Goal: Information Seeking & Learning: Learn about a topic

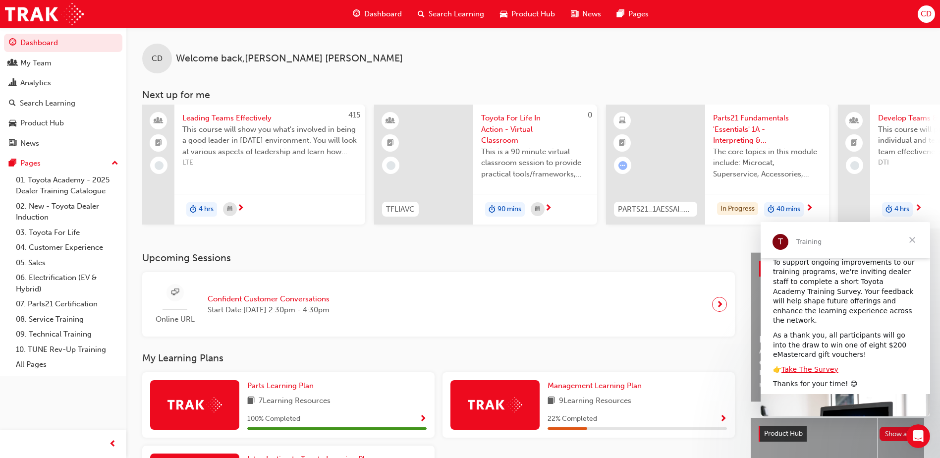
scroll to position [50, 0]
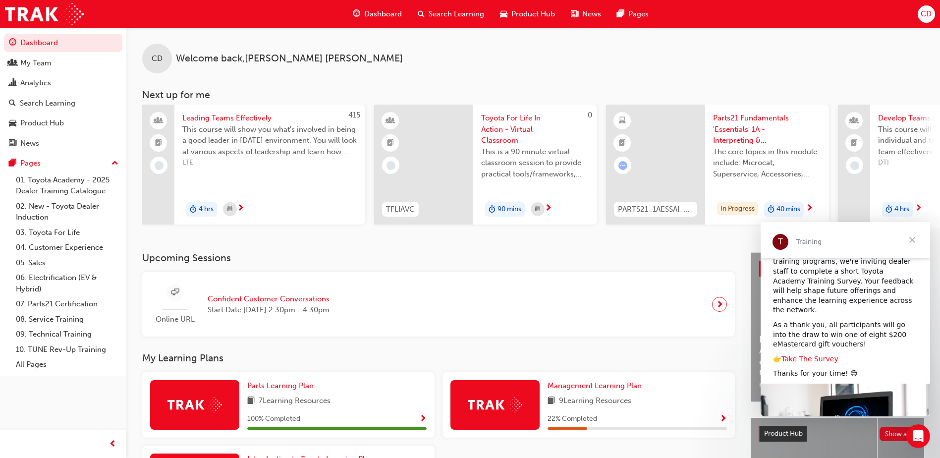
click at [807, 355] on link "Take The Survey" at bounding box center [809, 359] width 57 height 8
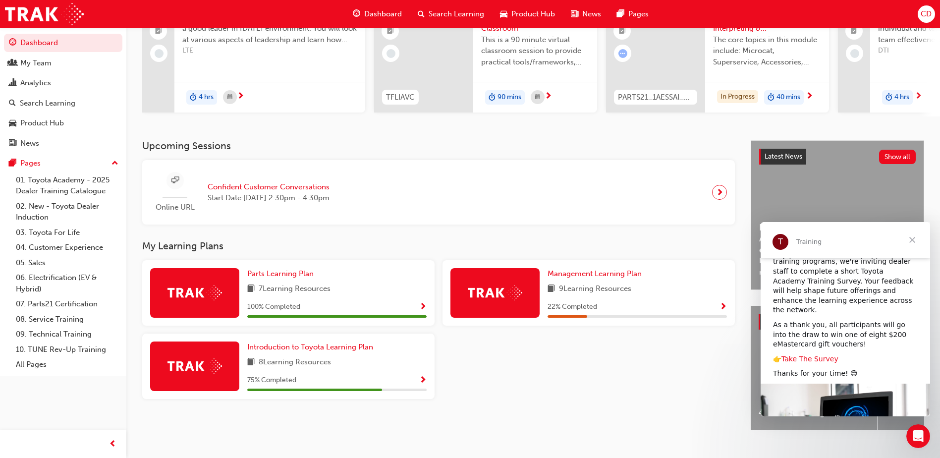
scroll to position [134, 0]
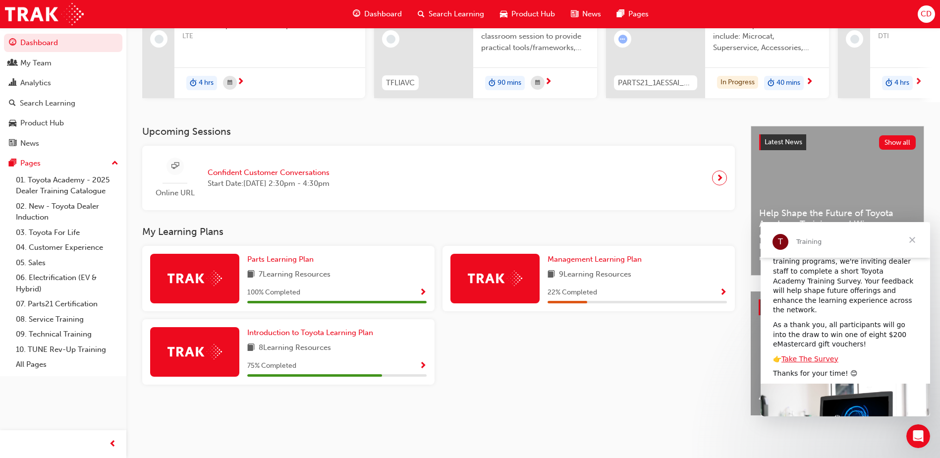
click at [664, 357] on div at bounding box center [589, 355] width 300 height 73
click at [914, 241] on span "Close" at bounding box center [912, 240] width 36 height 36
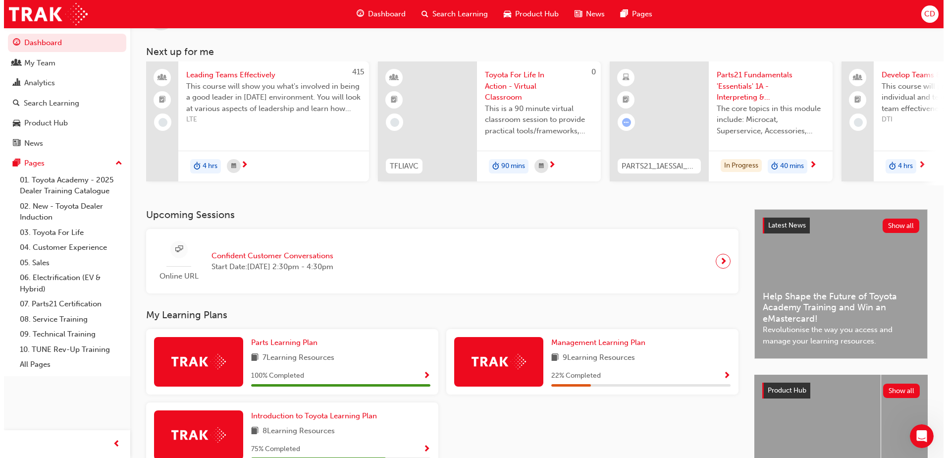
scroll to position [0, 0]
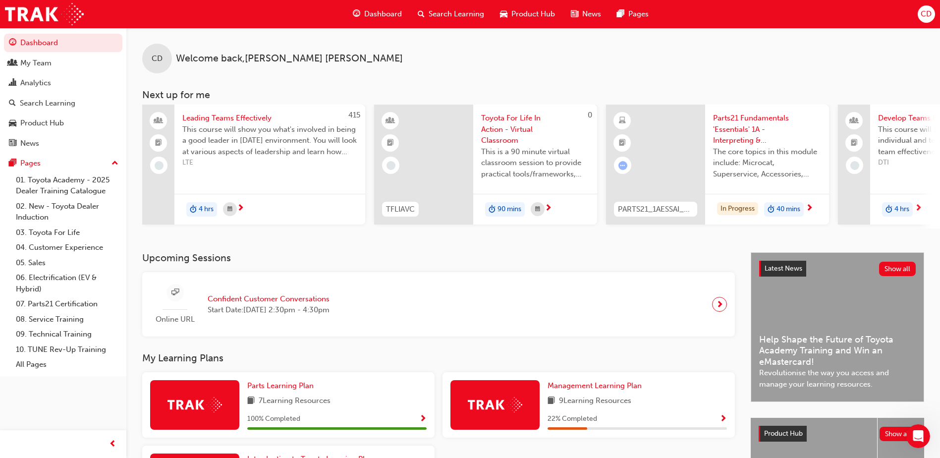
click at [919, 205] on span "next-icon" at bounding box center [918, 208] width 7 height 9
click at [62, 301] on link "07. Parts21 Certification" at bounding box center [67, 303] width 111 height 15
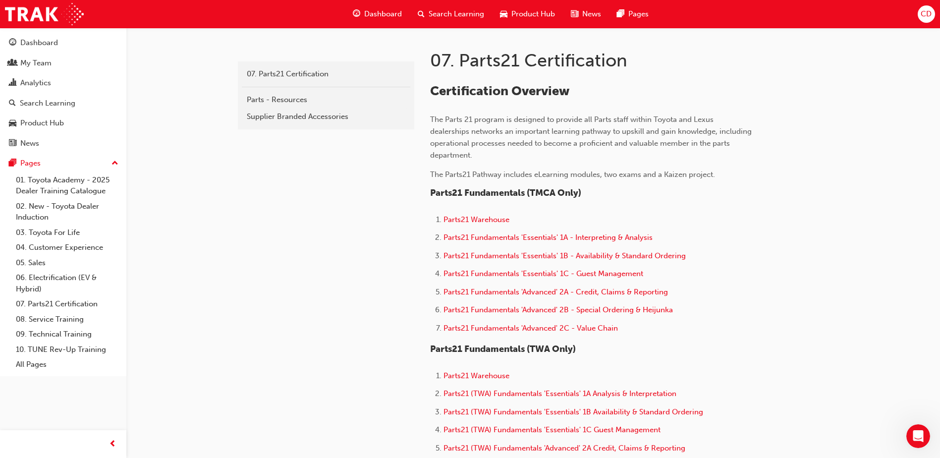
scroll to position [198, 0]
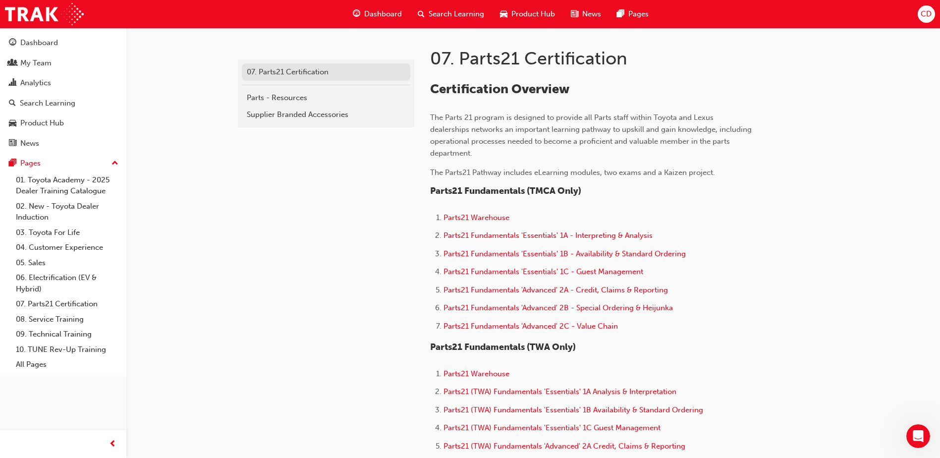
click at [291, 75] on div "07. Parts21 Certification" at bounding box center [326, 71] width 159 height 11
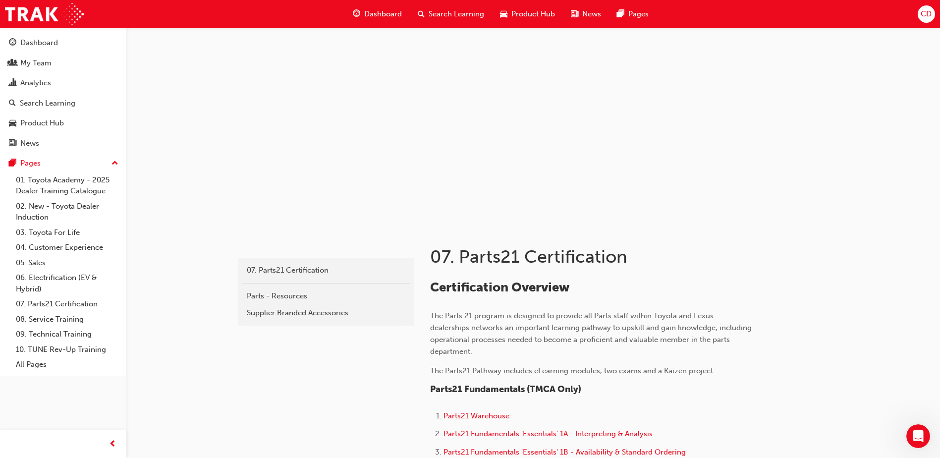
click at [383, 13] on span "Dashboard" at bounding box center [383, 13] width 38 height 11
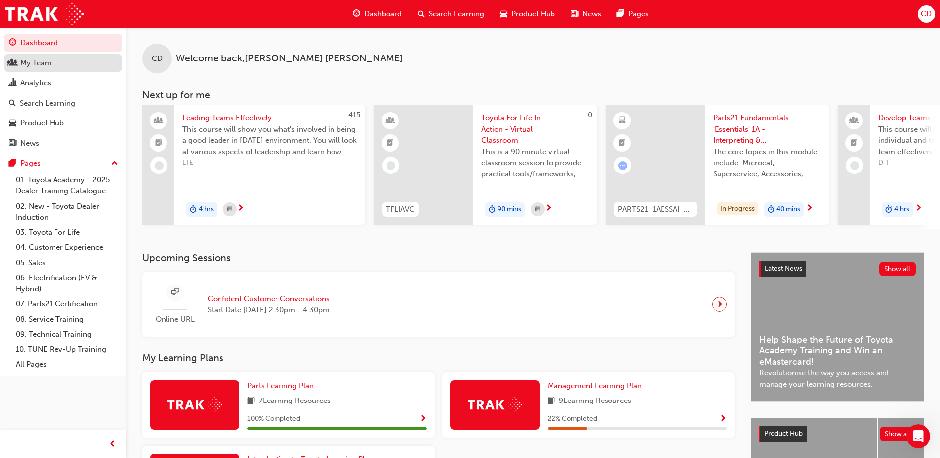
click at [50, 62] on div "My Team" at bounding box center [35, 62] width 31 height 11
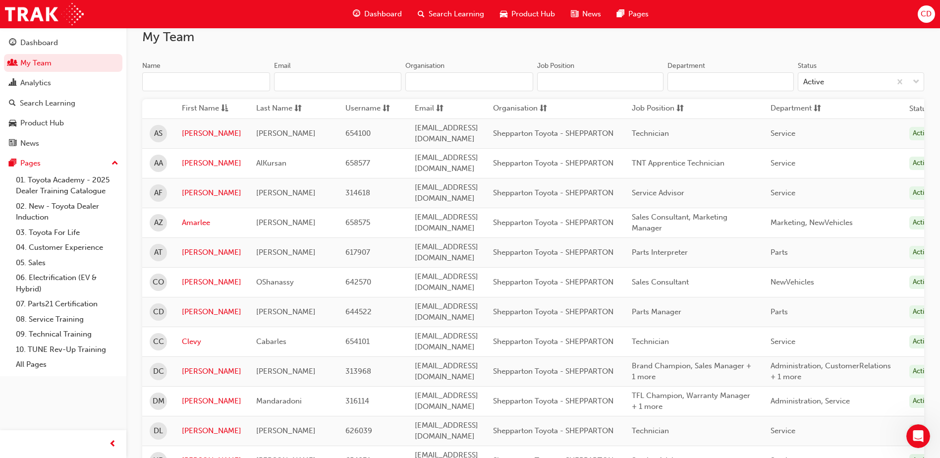
scroll to position [50, 0]
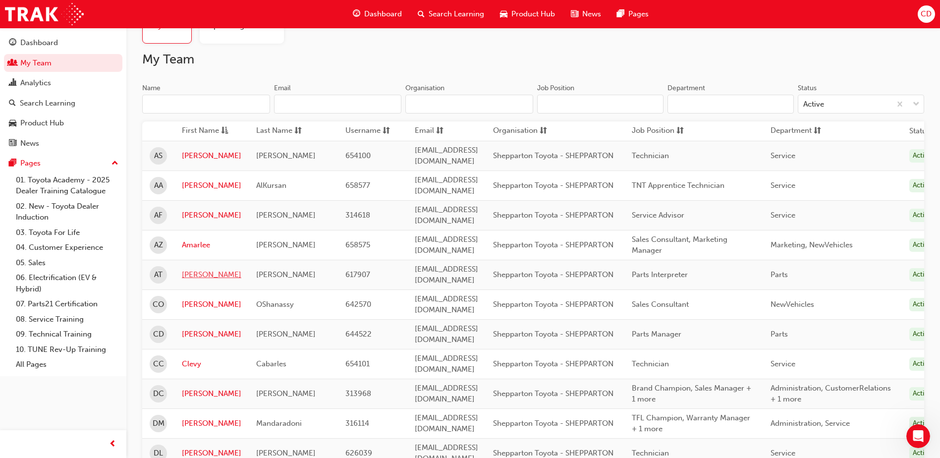
click at [201, 269] on link "[PERSON_NAME]" at bounding box center [211, 274] width 59 height 11
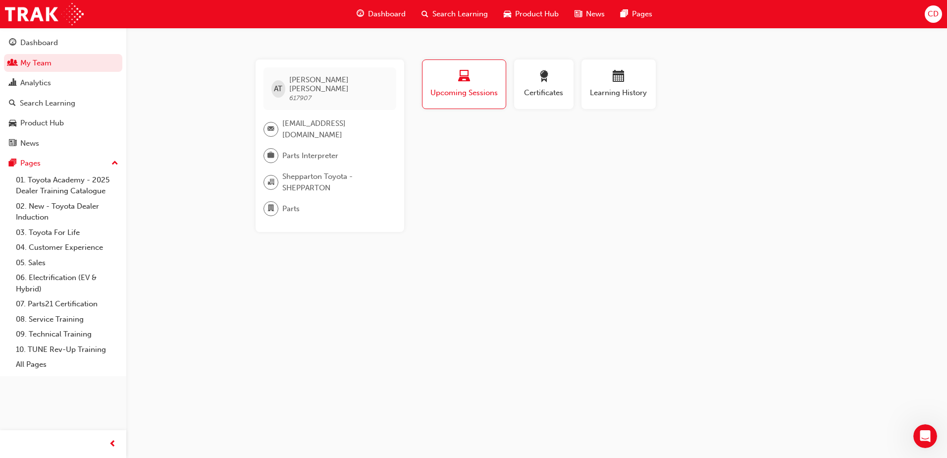
click at [376, 11] on span "Dashboard" at bounding box center [387, 13] width 38 height 11
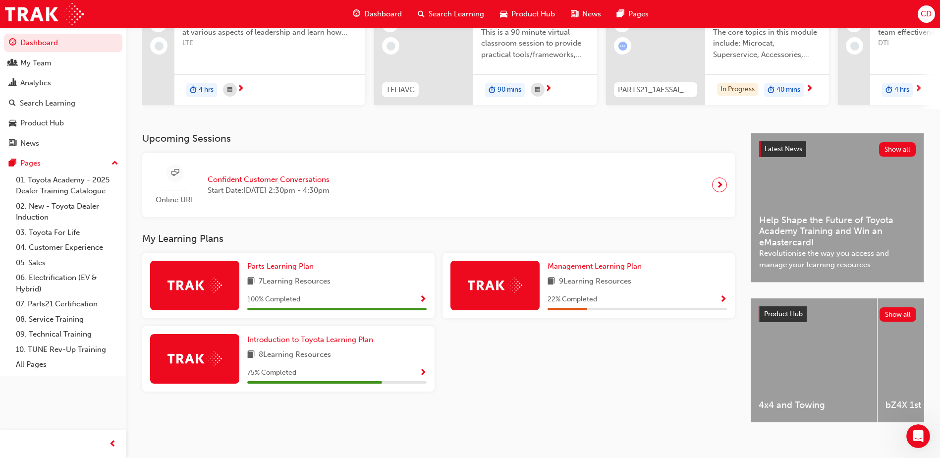
scroll to position [134, 0]
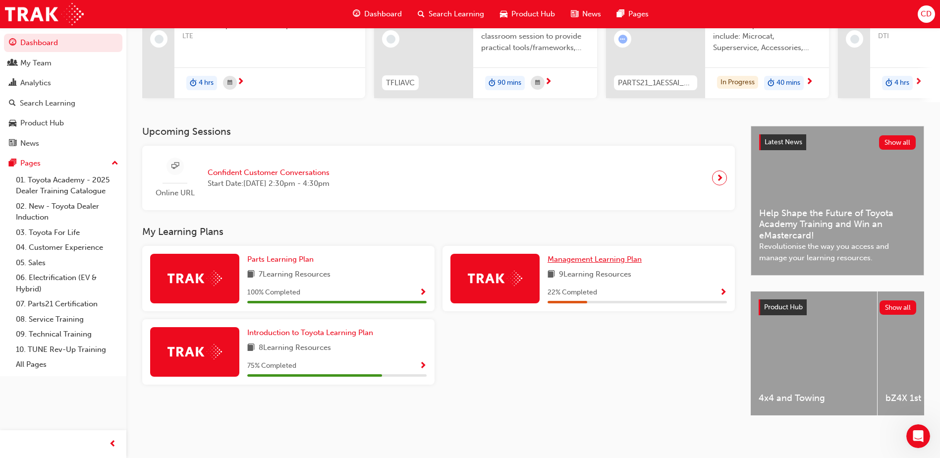
click at [615, 257] on span "Management Learning Plan" at bounding box center [595, 259] width 94 height 9
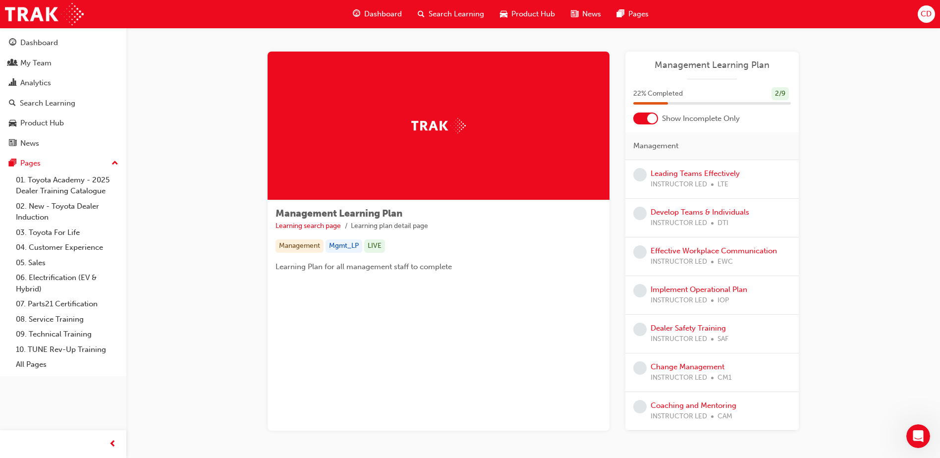
scroll to position [45, 0]
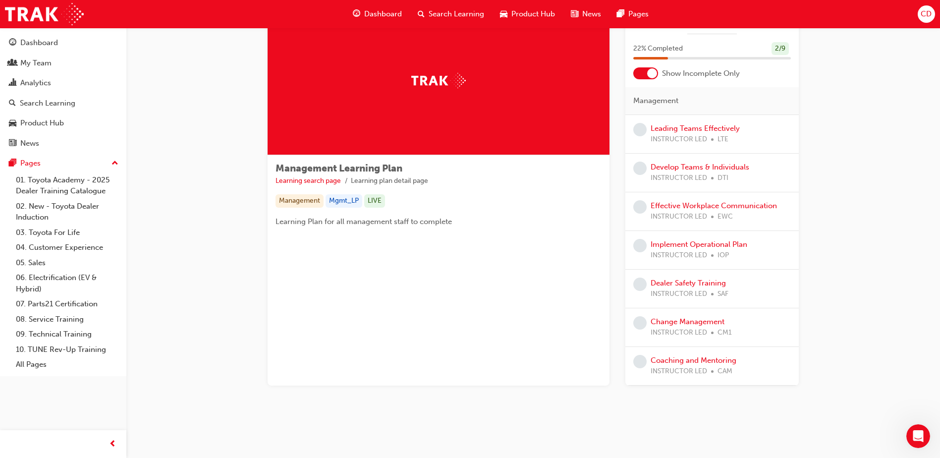
click at [648, 68] on div at bounding box center [645, 73] width 25 height 12
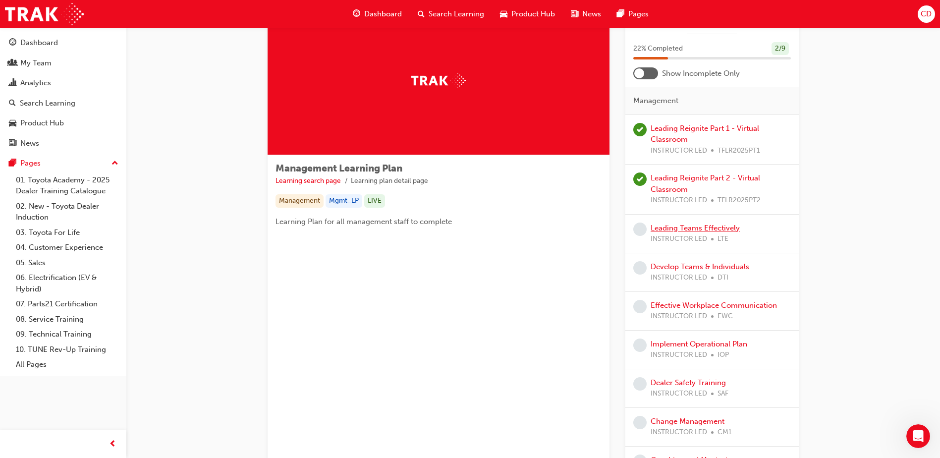
click at [695, 227] on link "Leading Teams Effectively" at bounding box center [695, 227] width 89 height 9
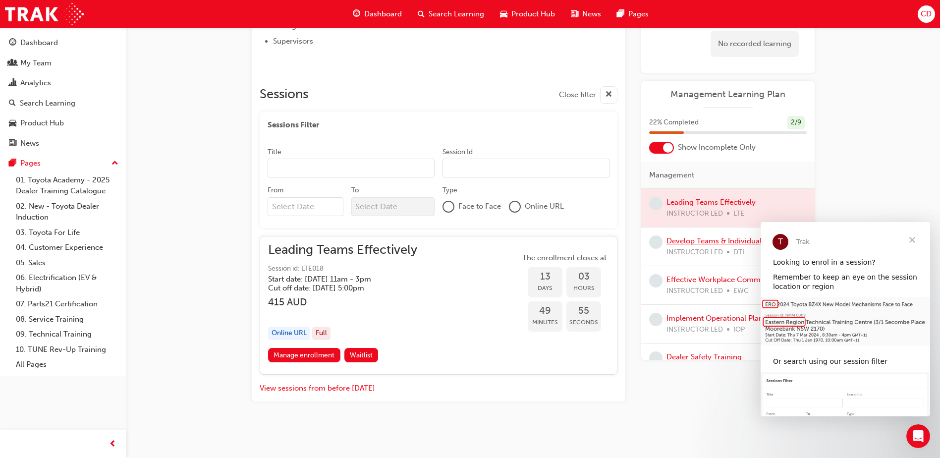
click at [707, 241] on link "Develop Teams & Individuals" at bounding box center [716, 240] width 99 height 9
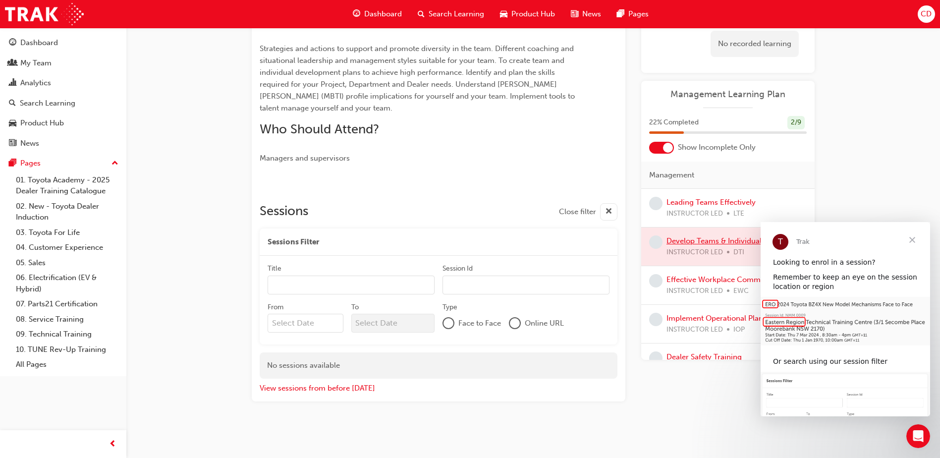
scroll to position [294, 0]
click at [713, 279] on link "Effective Workplace Communication" at bounding box center [730, 279] width 126 height 9
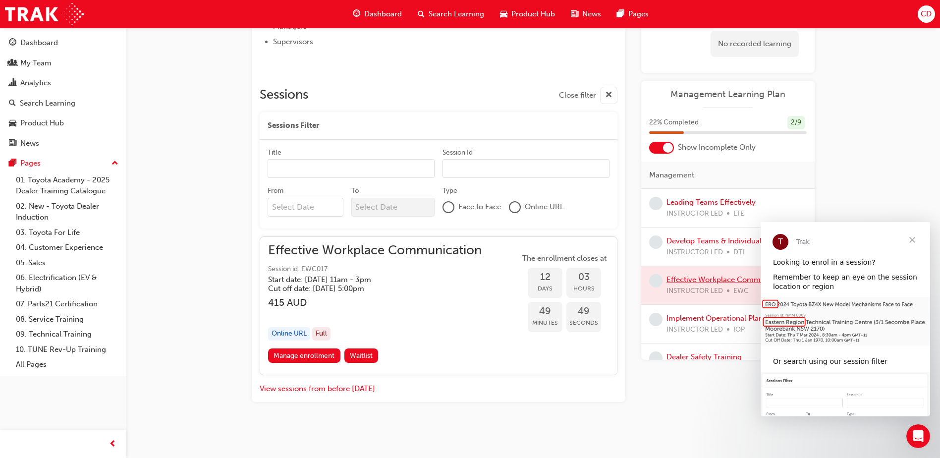
scroll to position [446, 0]
click at [690, 316] on link "Implement Operational Plan" at bounding box center [715, 318] width 97 height 9
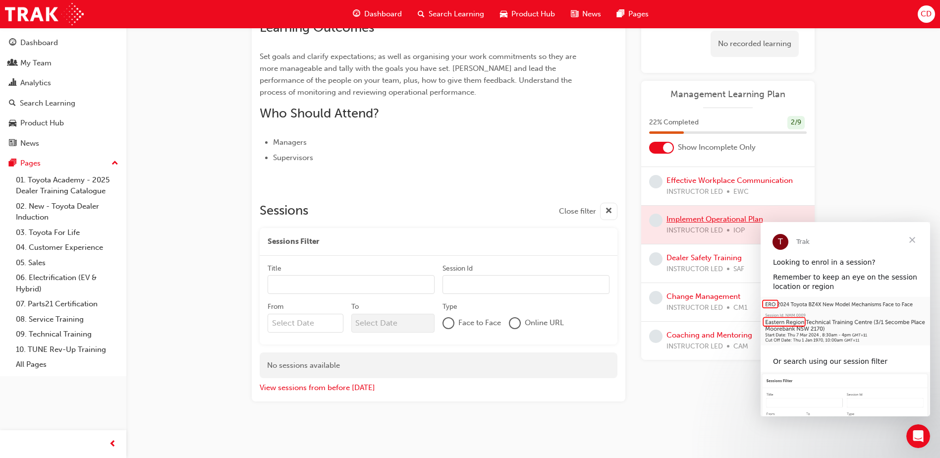
scroll to position [100, 0]
click at [709, 256] on link "Dealer Safety Training" at bounding box center [704, 257] width 75 height 9
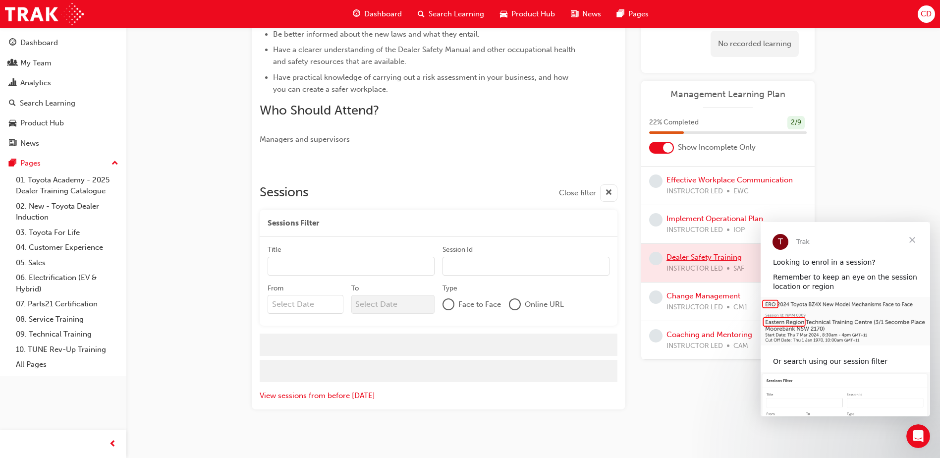
scroll to position [298, 0]
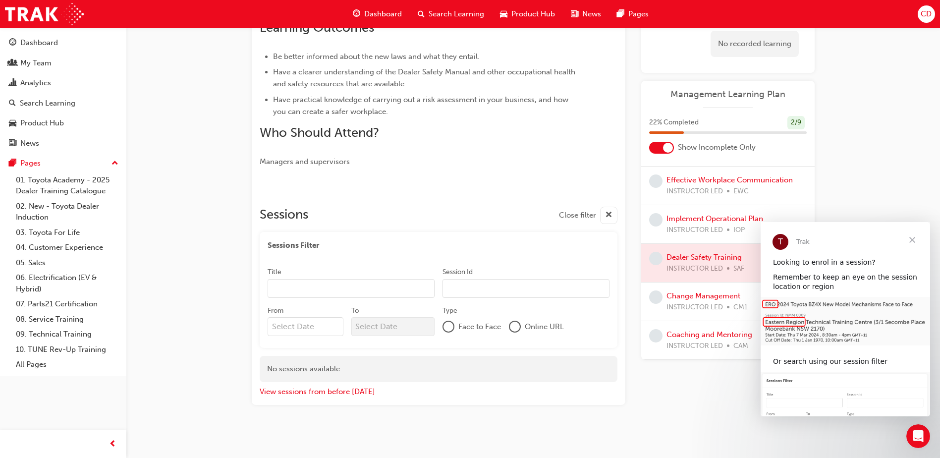
click at [916, 238] on span "Close" at bounding box center [912, 240] width 36 height 36
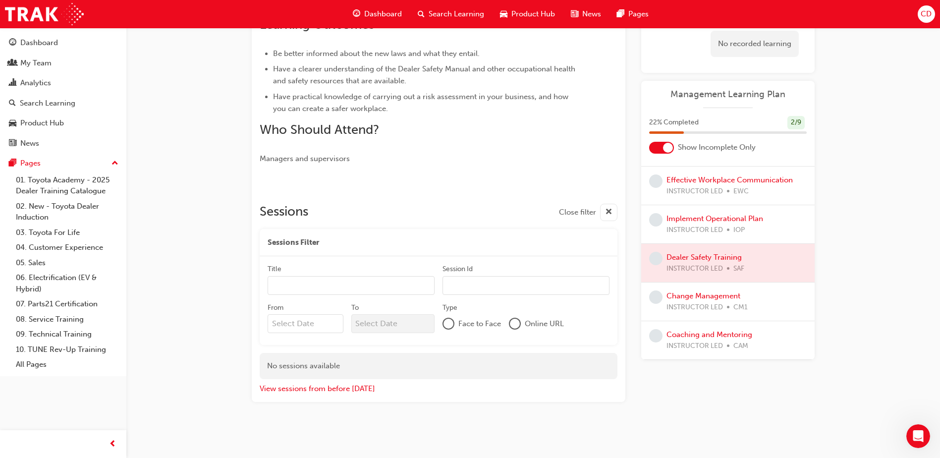
scroll to position [301, 0]
click at [702, 294] on link "Change Management" at bounding box center [704, 295] width 74 height 9
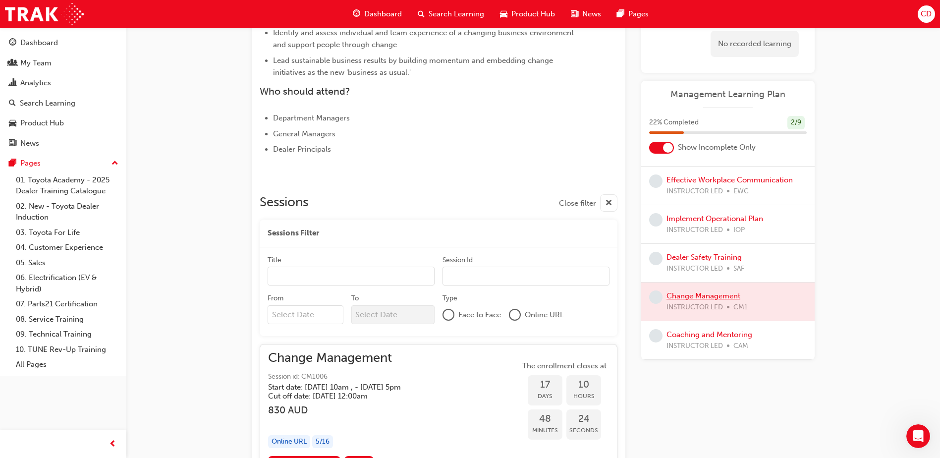
scroll to position [396, 0]
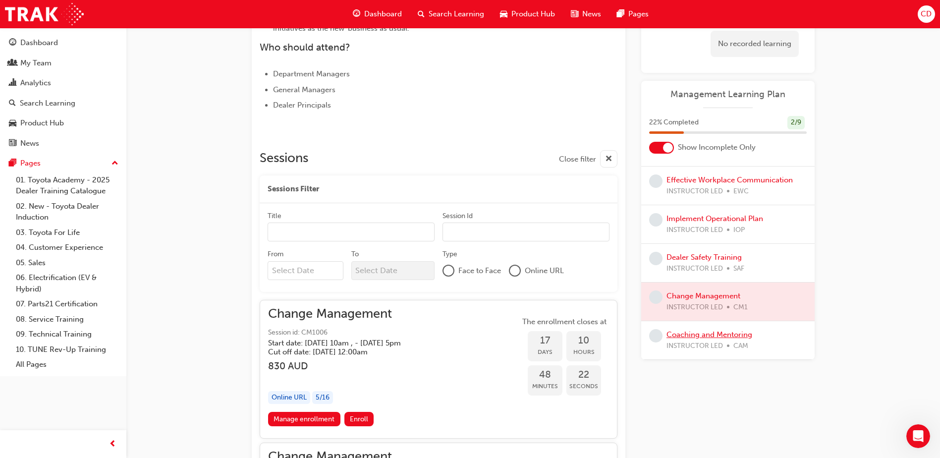
click at [719, 334] on link "Coaching and Mentoring" at bounding box center [710, 334] width 86 height 9
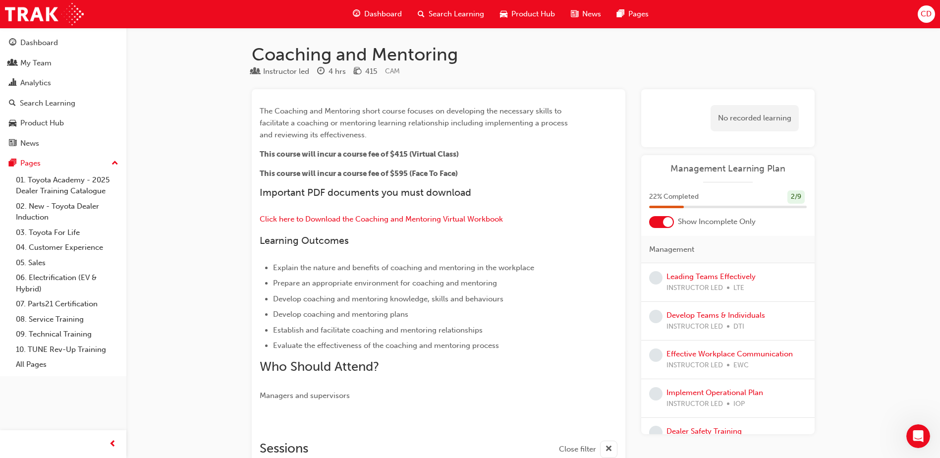
click at [379, 15] on span "Dashboard" at bounding box center [383, 13] width 38 height 11
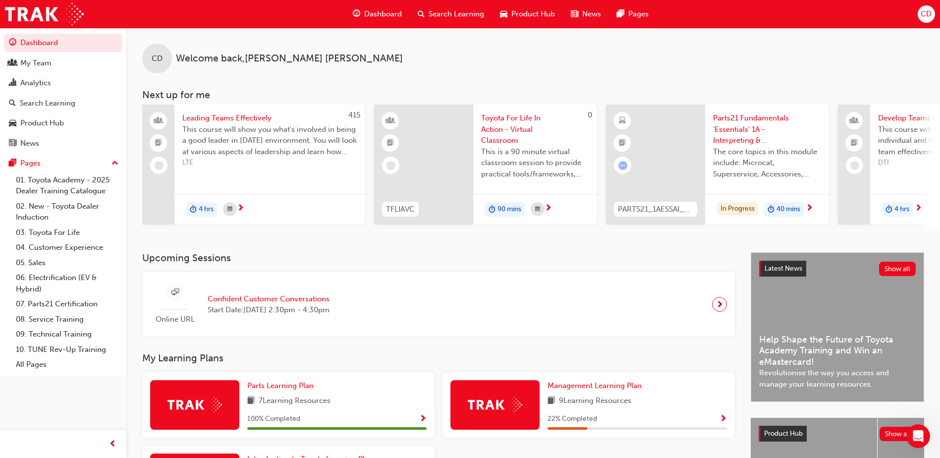
click at [405, 259] on h3 "Upcoming Sessions" at bounding box center [438, 257] width 593 height 11
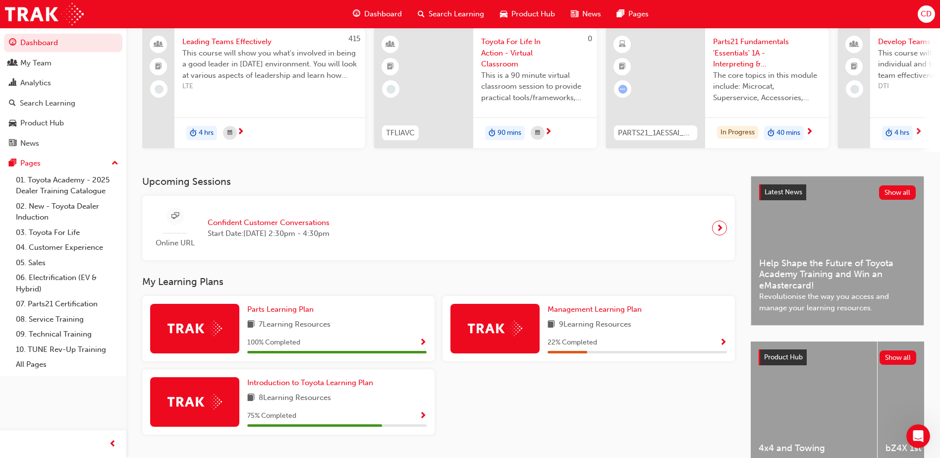
scroll to position [99, 0]
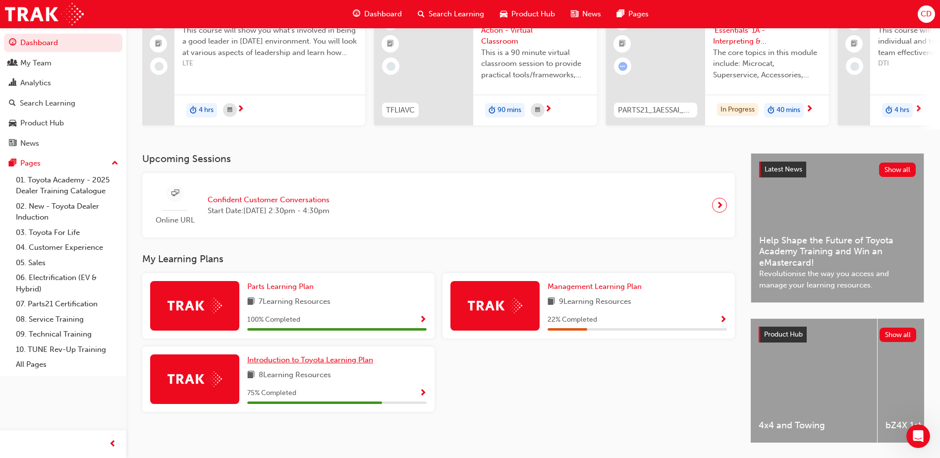
click at [314, 363] on span "Introduction to Toyota Learning Plan" at bounding box center [310, 359] width 126 height 9
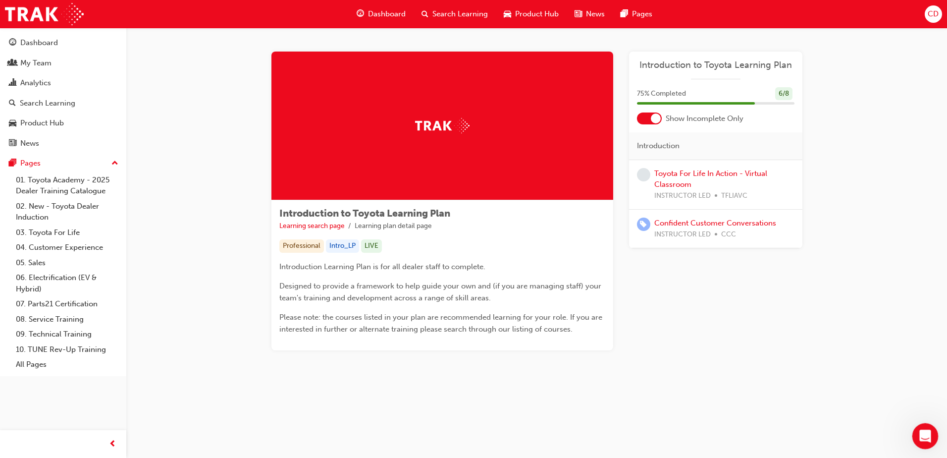
click at [920, 431] on icon "Open Intercom Messenger" at bounding box center [924, 435] width 16 height 16
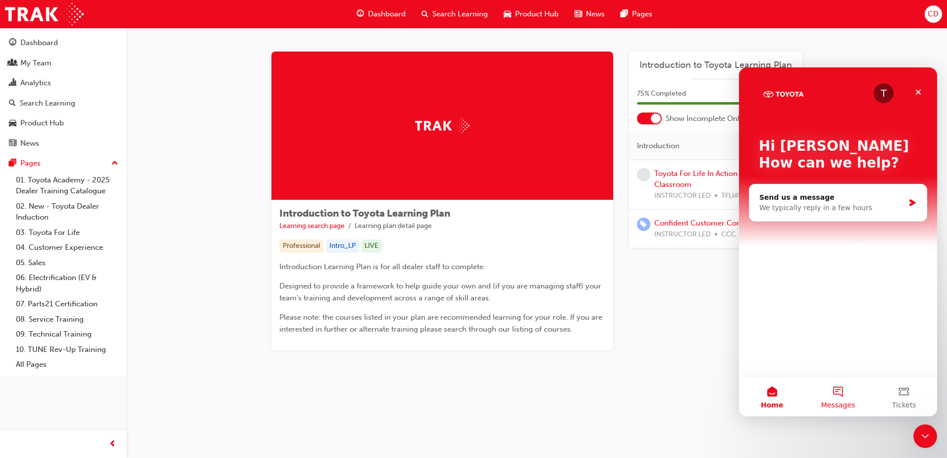
click at [838, 394] on button "Messages" at bounding box center [838, 397] width 66 height 40
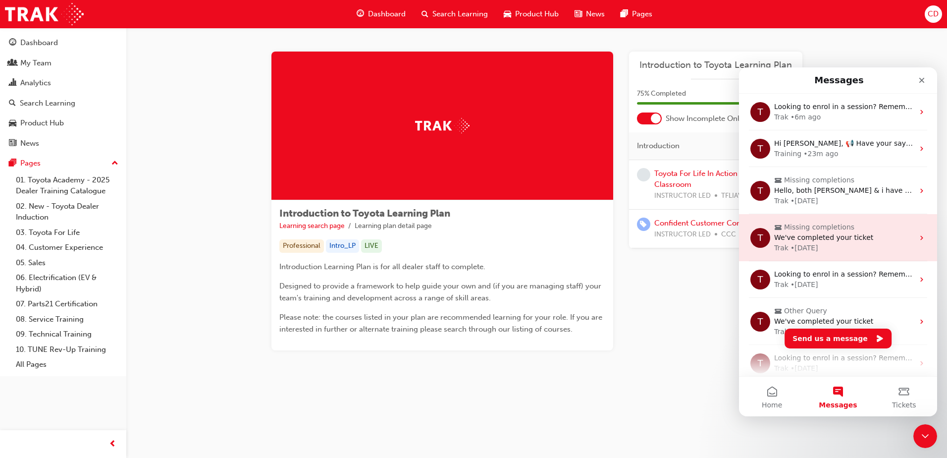
click at [885, 238] on div "We've completed your ticket" at bounding box center [845, 237] width 140 height 10
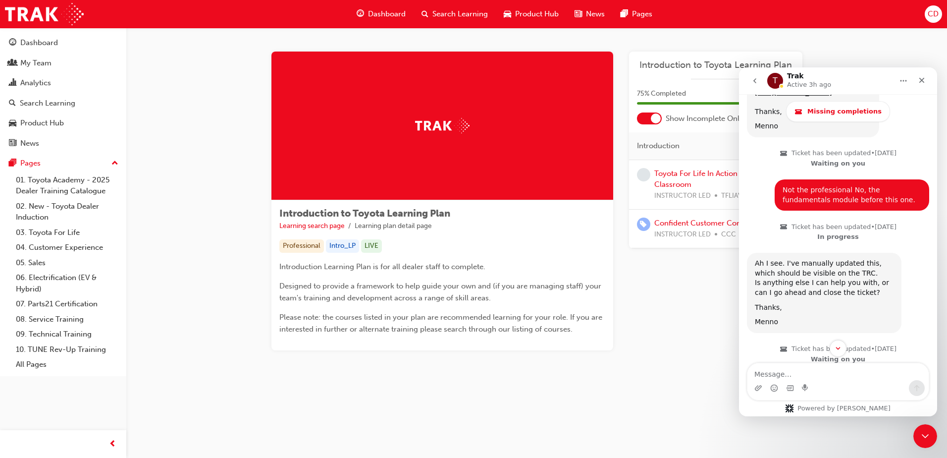
scroll to position [750, 0]
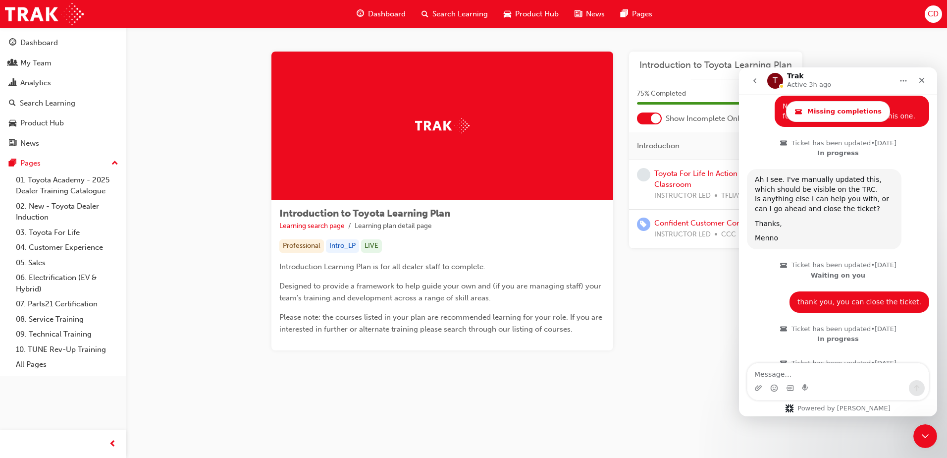
click at [756, 80] on icon "go back" at bounding box center [755, 80] width 3 height 5
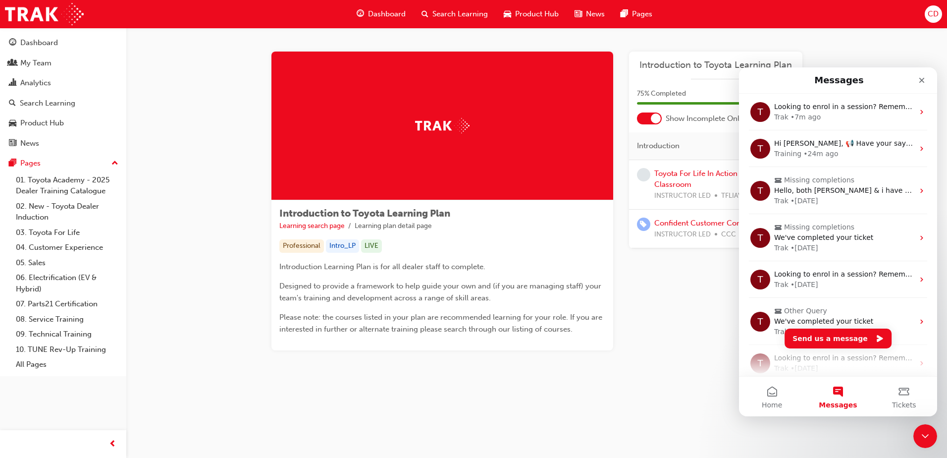
scroll to position [0, 0]
click at [931, 435] on div "Close Intercom Messenger" at bounding box center [924, 435] width 24 height 24
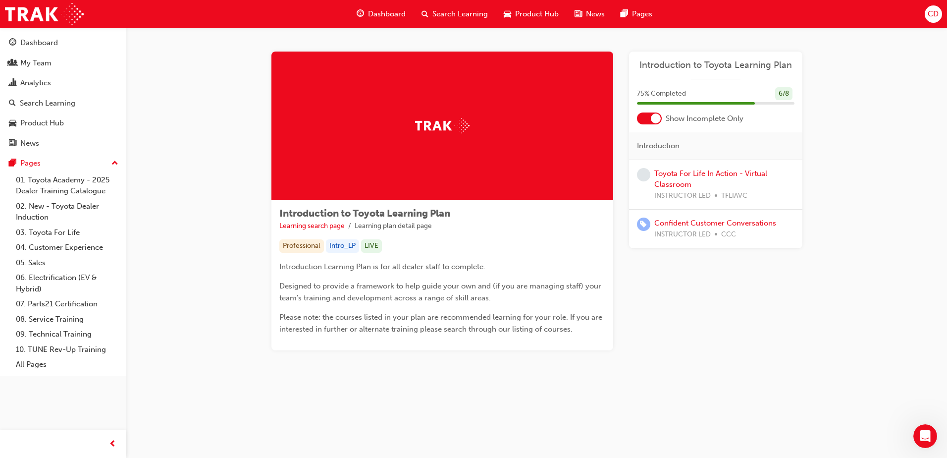
click at [384, 8] on div "Dashboard" at bounding box center [381, 14] width 65 height 20
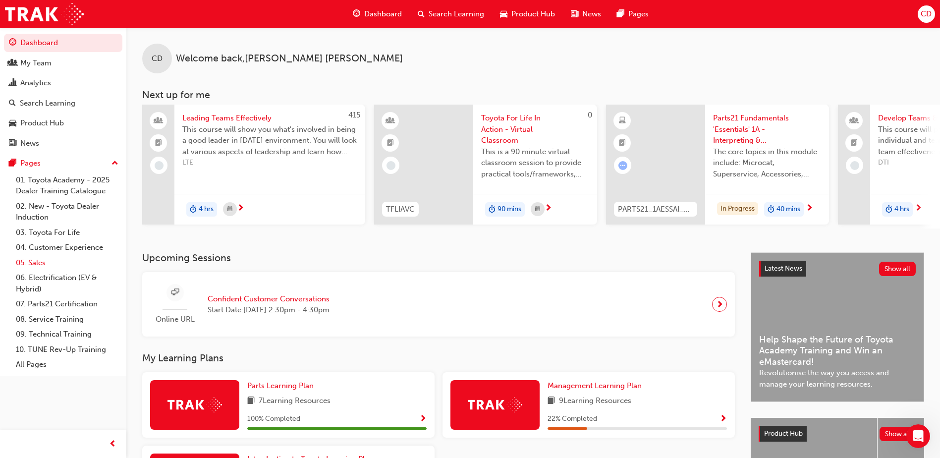
click at [41, 260] on link "05. Sales" at bounding box center [67, 262] width 111 height 15
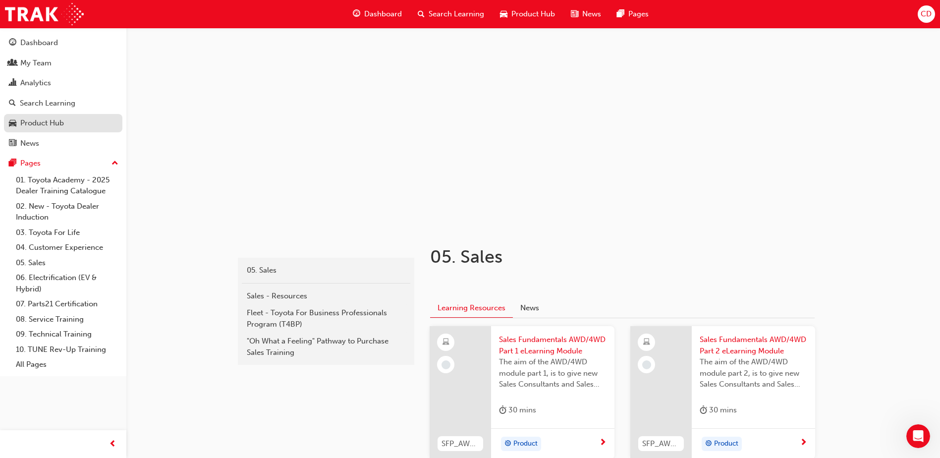
click at [44, 126] on div "Product Hub" at bounding box center [42, 122] width 44 height 11
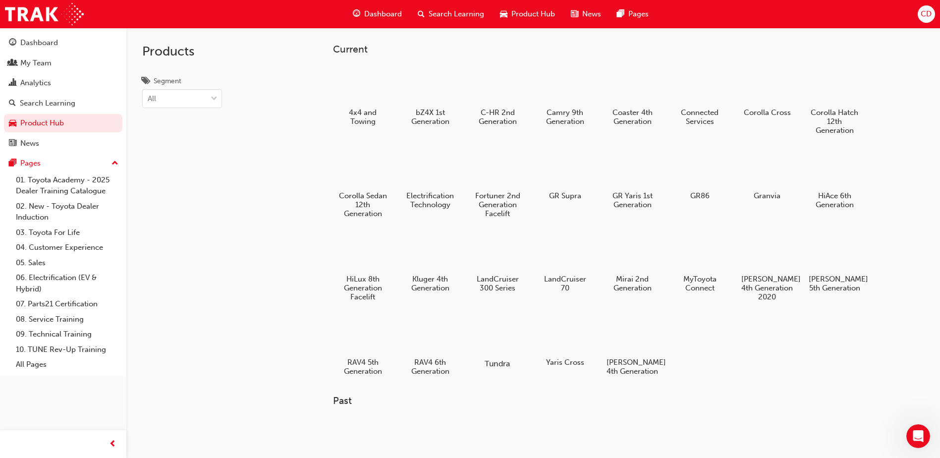
click at [480, 332] on div at bounding box center [497, 334] width 55 height 39
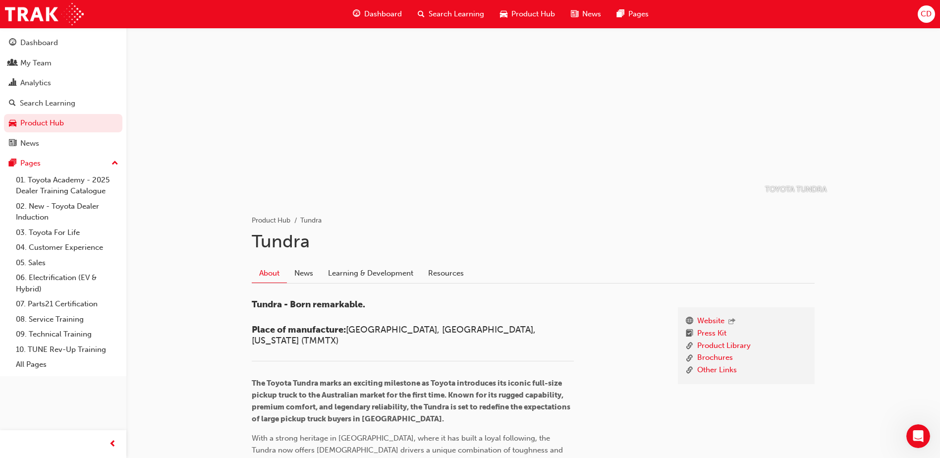
scroll to position [50, 0]
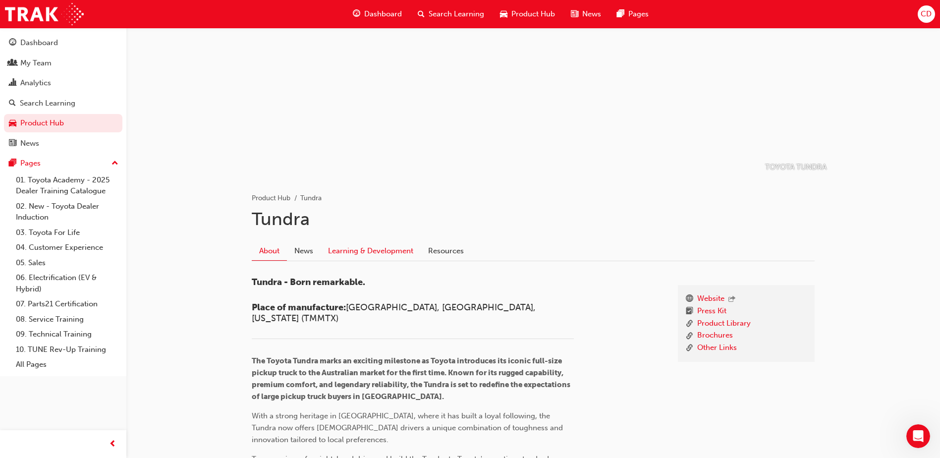
click at [396, 254] on link "Learning & Development" at bounding box center [371, 250] width 100 height 19
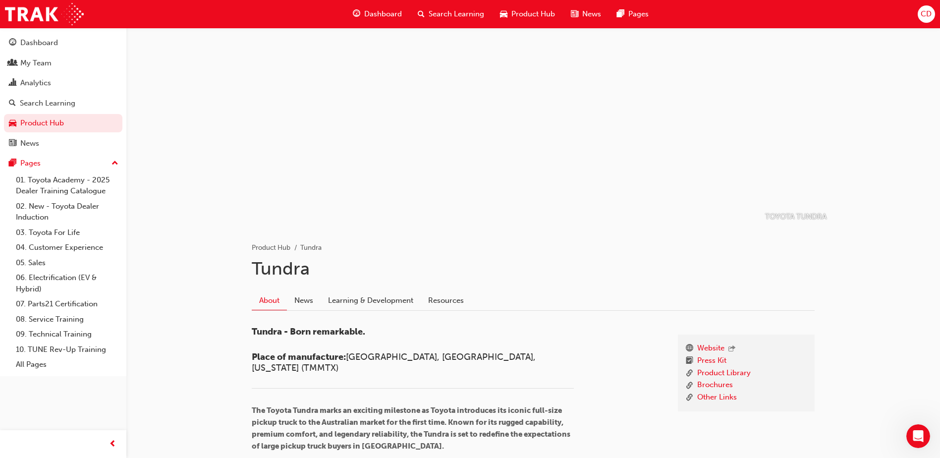
scroll to position [50, 0]
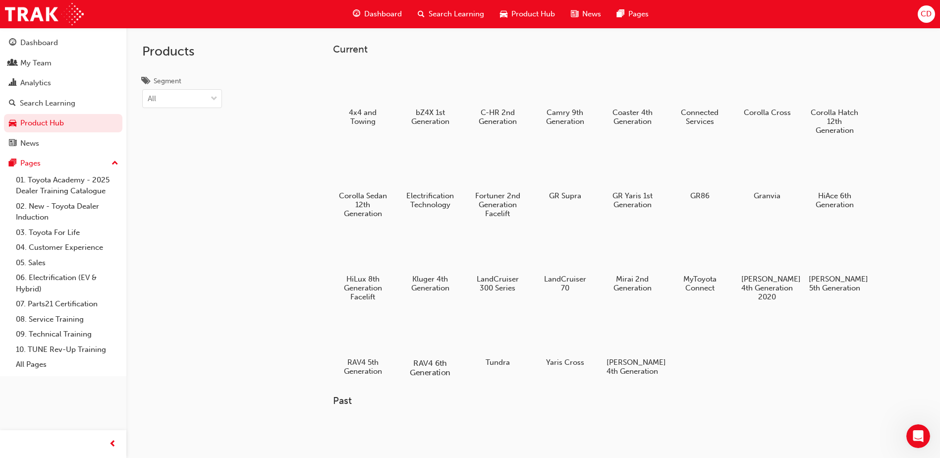
click at [435, 336] on div at bounding box center [430, 335] width 55 height 40
click at [361, 334] on div at bounding box center [362, 335] width 55 height 40
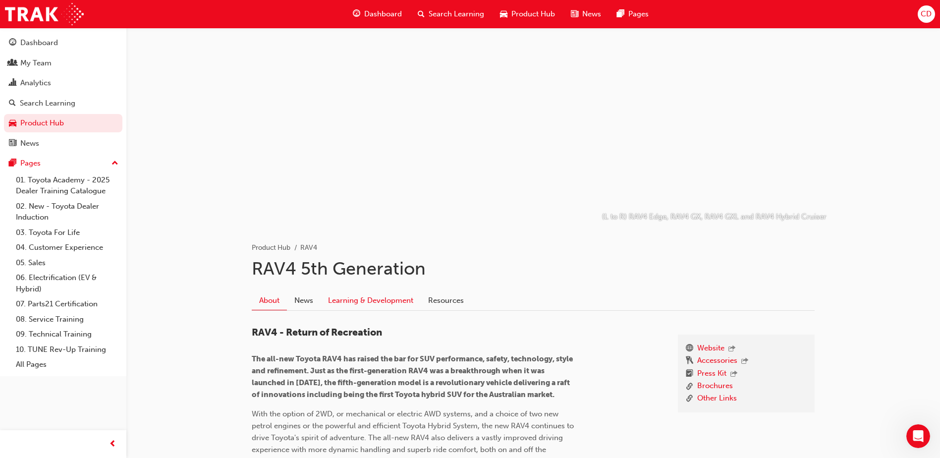
click at [383, 302] on link "Learning & Development" at bounding box center [371, 300] width 100 height 19
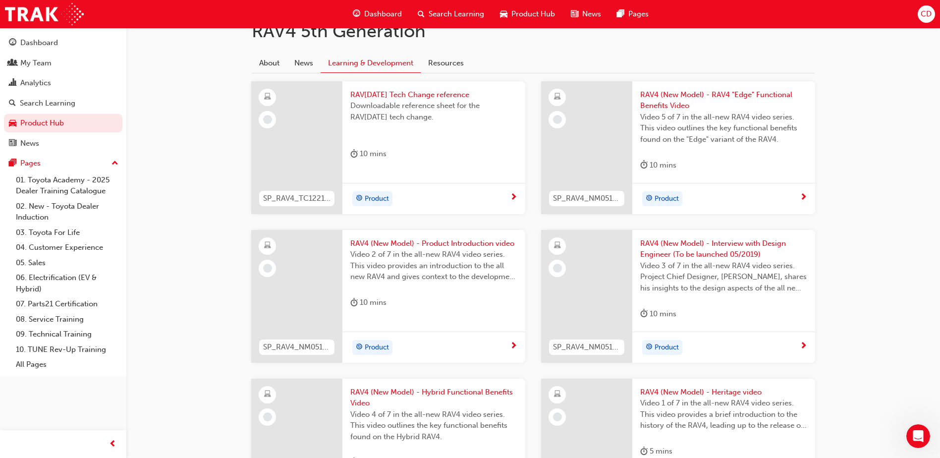
scroll to position [248, 0]
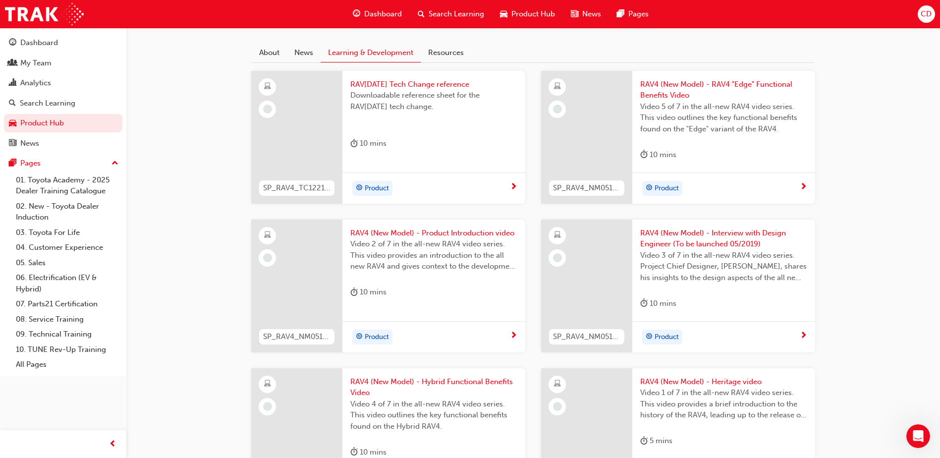
click at [381, 185] on span "Product" at bounding box center [377, 188] width 24 height 11
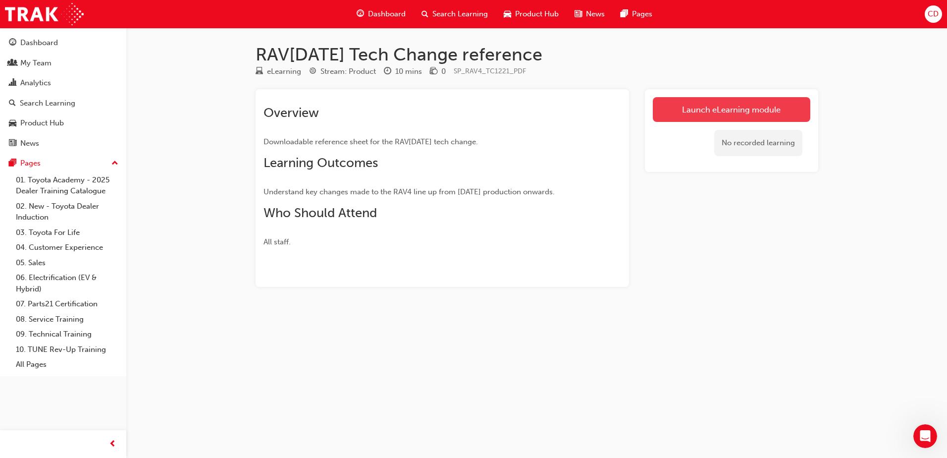
click at [701, 109] on link "Launch eLearning module" at bounding box center [732, 109] width 158 height 25
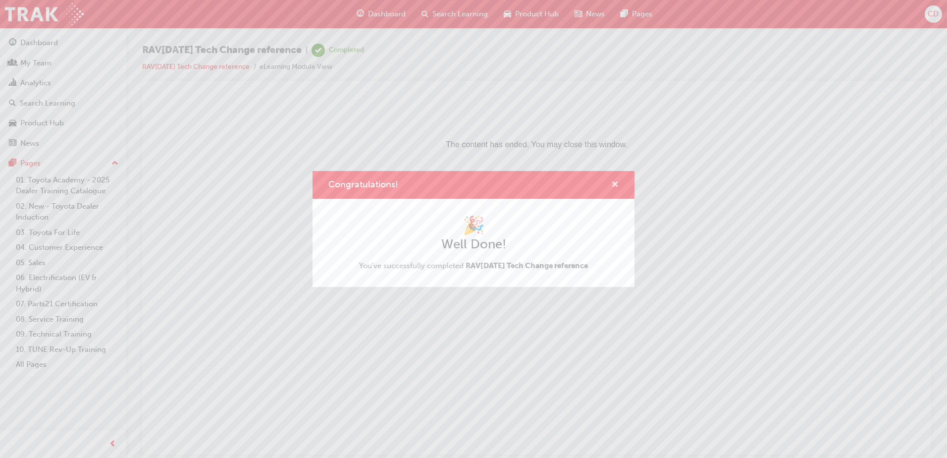
click at [618, 181] on span "cross-icon" at bounding box center [614, 185] width 7 height 9
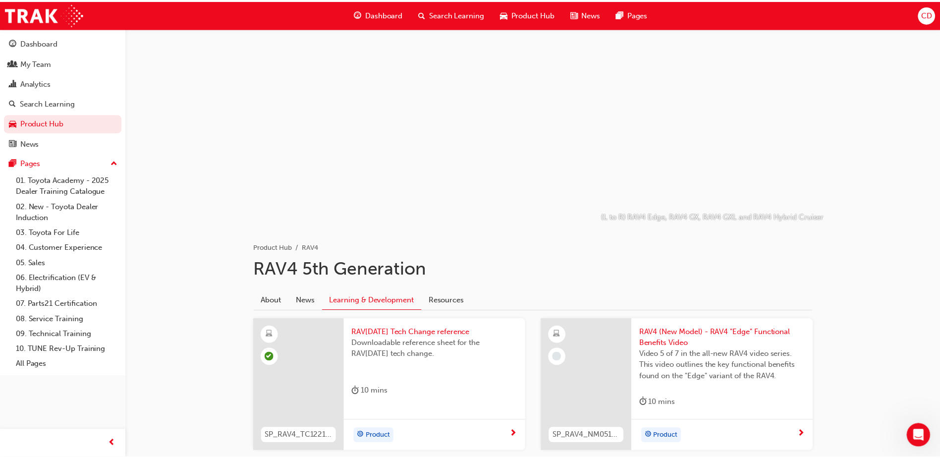
scroll to position [248, 0]
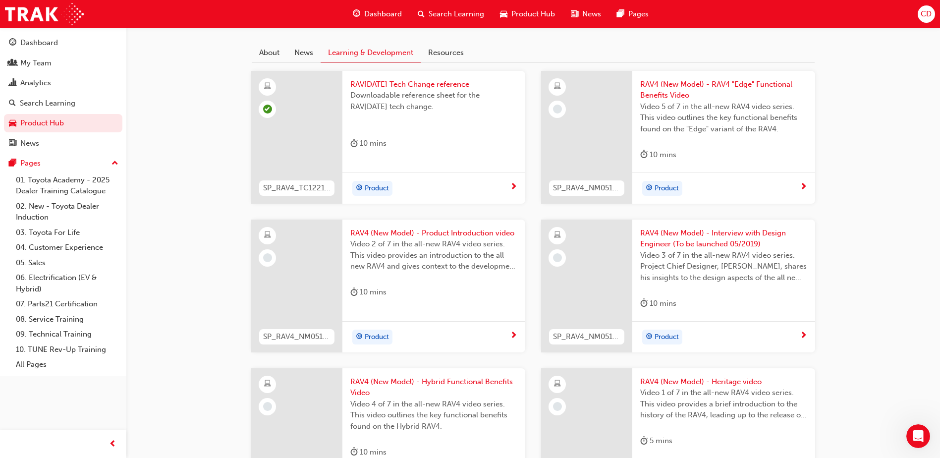
click at [665, 94] on span "RAV4 (New Model) - RAV4 "Edge" Functional Benefits Video" at bounding box center [723, 90] width 167 height 22
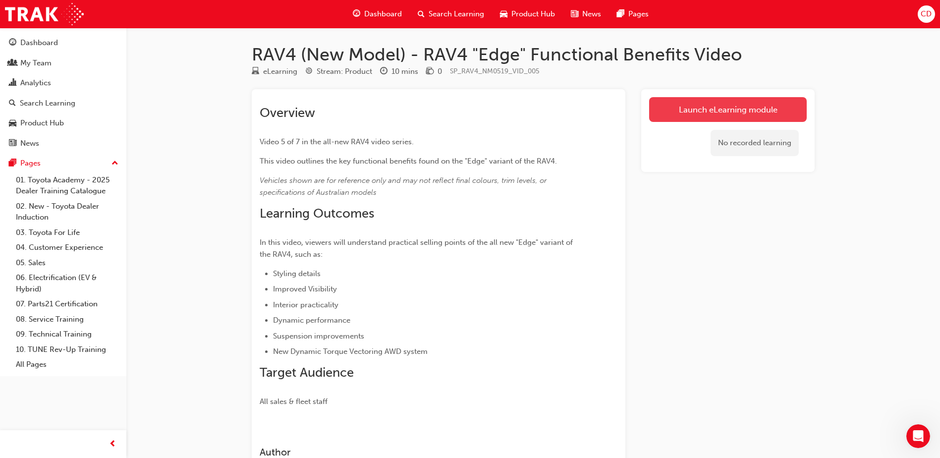
click at [684, 117] on link "Launch eLearning module" at bounding box center [728, 109] width 158 height 25
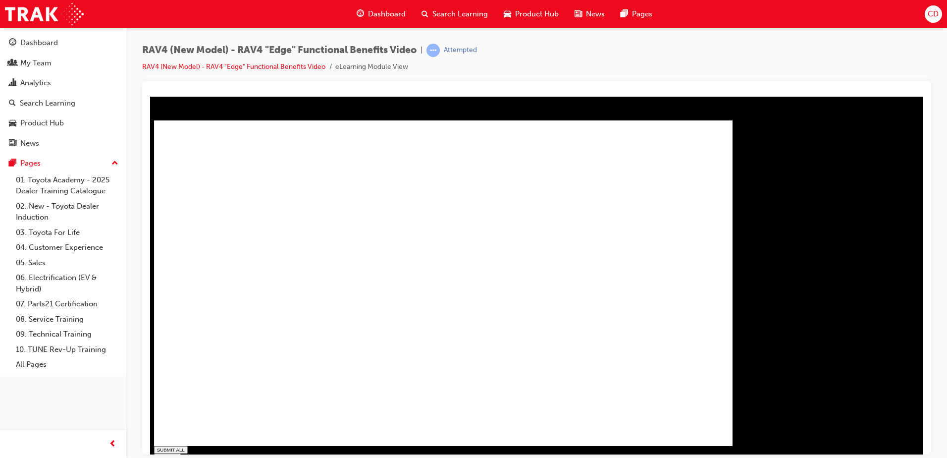
click at [163, 454] on icon at bounding box center [159, 456] width 5 height 5
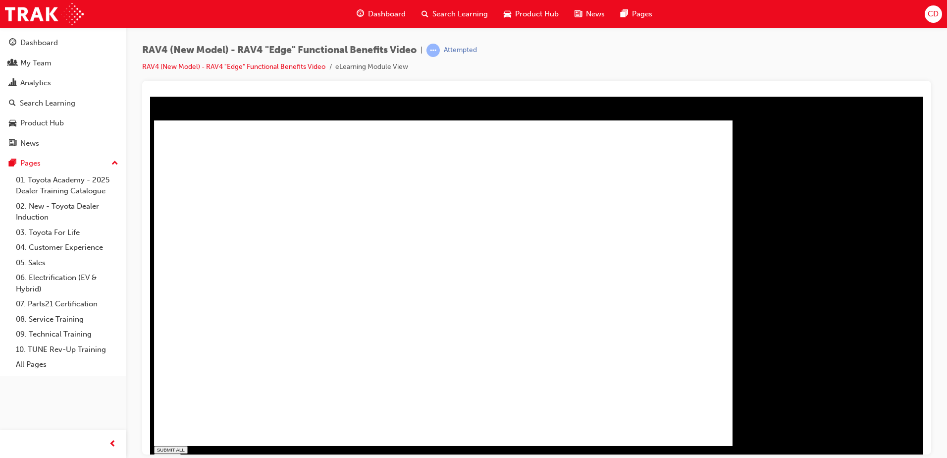
type input "0.273"
type input "0.5"
click at [201, 457] on input "range" at bounding box center [178, 466] width 47 height 6
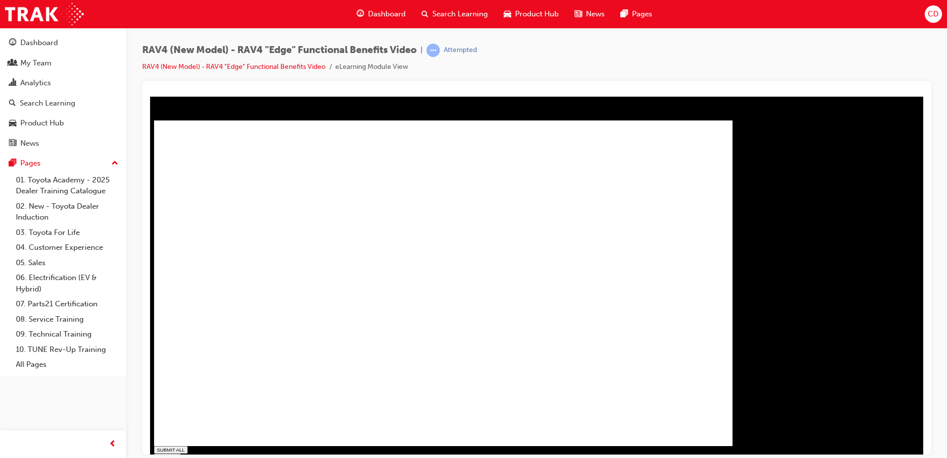
type input "0.45"
click at [162, 456] on rect at bounding box center [162, 457] width 0 height 3
type input "0.3"
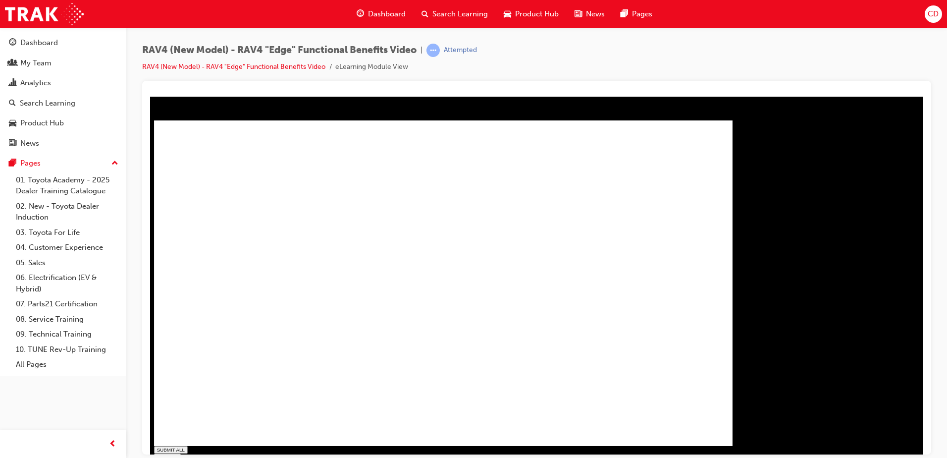
click at [201, 457] on input "range" at bounding box center [178, 466] width 47 height 6
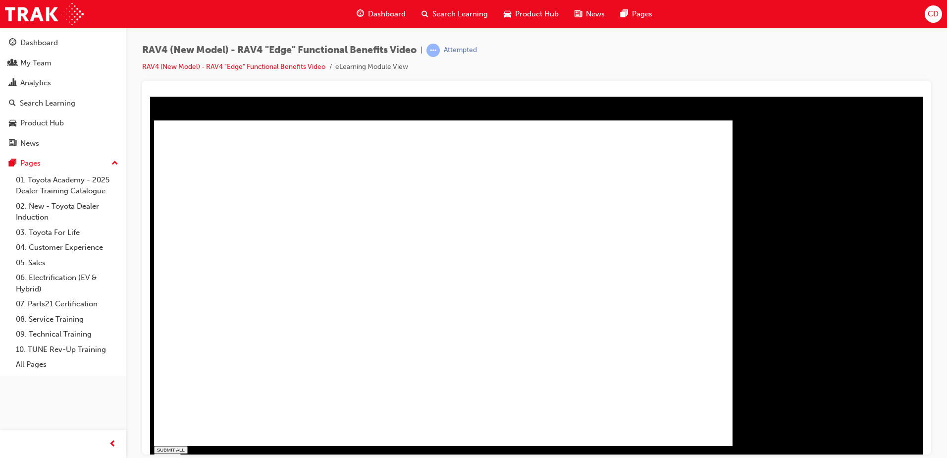
type input "1"
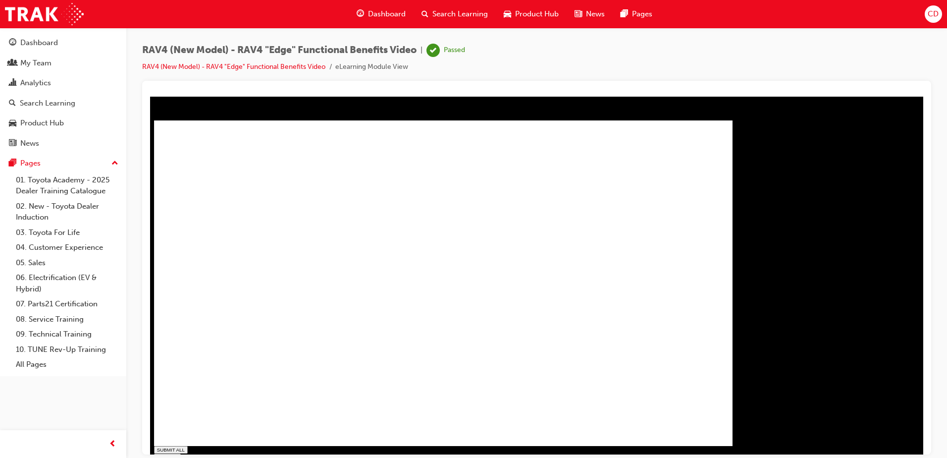
click at [374, 12] on span "Dashboard" at bounding box center [387, 13] width 38 height 11
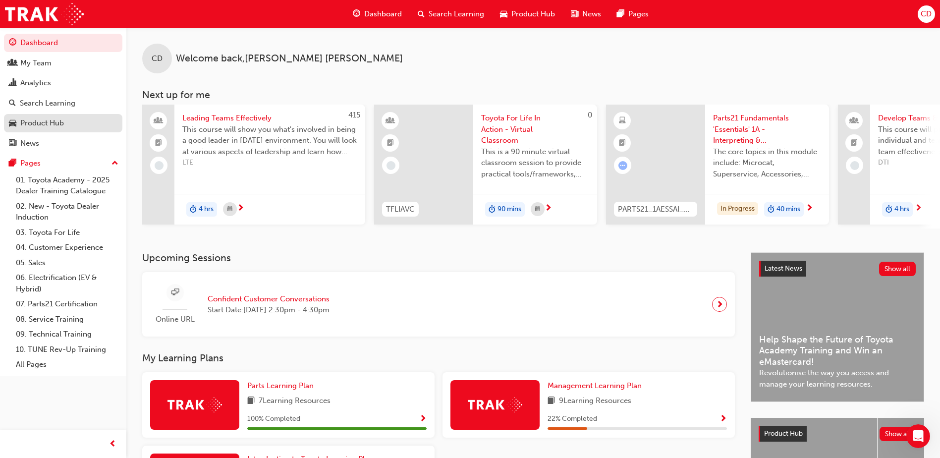
click at [58, 119] on div "Product Hub" at bounding box center [42, 122] width 44 height 11
